Goal: Go to known website: Go to known website

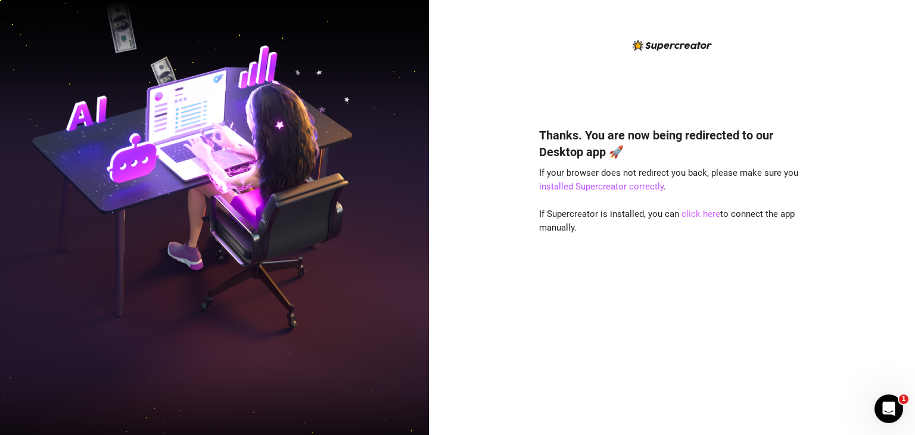
click at [712, 218] on link "click here" at bounding box center [700, 213] width 39 height 11
click at [706, 215] on link "click here" at bounding box center [700, 213] width 39 height 11
click at [705, 213] on link "click here" at bounding box center [700, 213] width 39 height 11
